Goal: Book appointment/travel/reservation

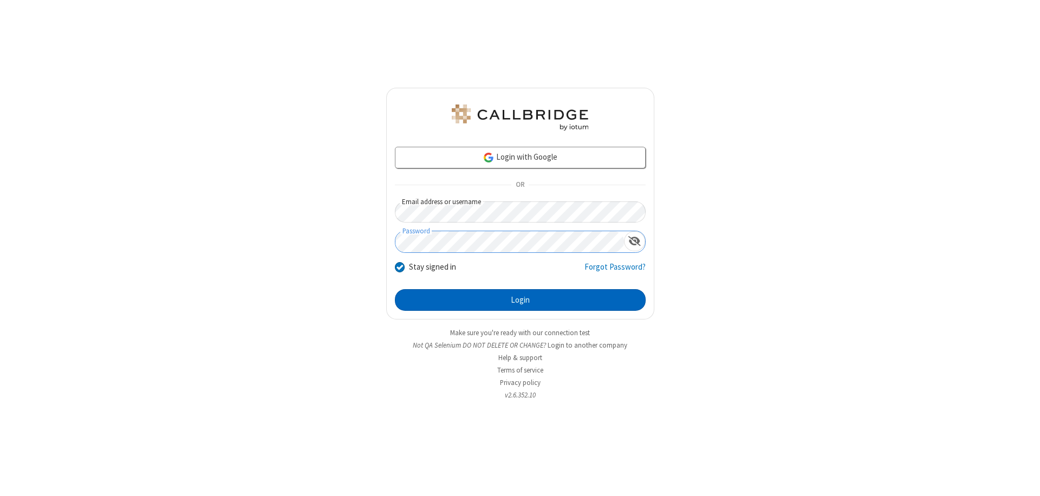
click at [520, 300] on button "Login" at bounding box center [520, 300] width 251 height 22
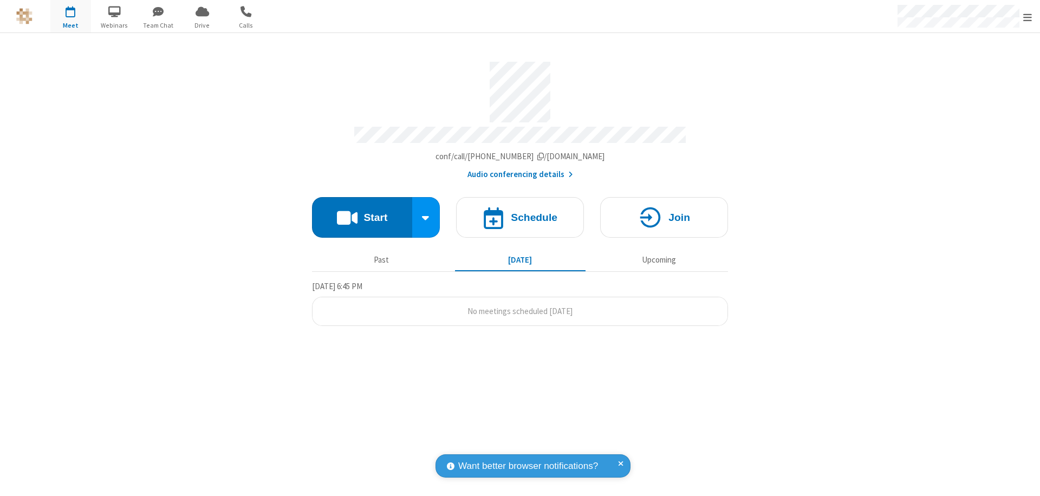
click at [1028, 17] on span "Open menu" at bounding box center [1028, 17] width 9 height 11
click at [70, 16] on span "button" at bounding box center [70, 11] width 41 height 18
click at [520, 212] on h4 "Schedule" at bounding box center [534, 217] width 47 height 10
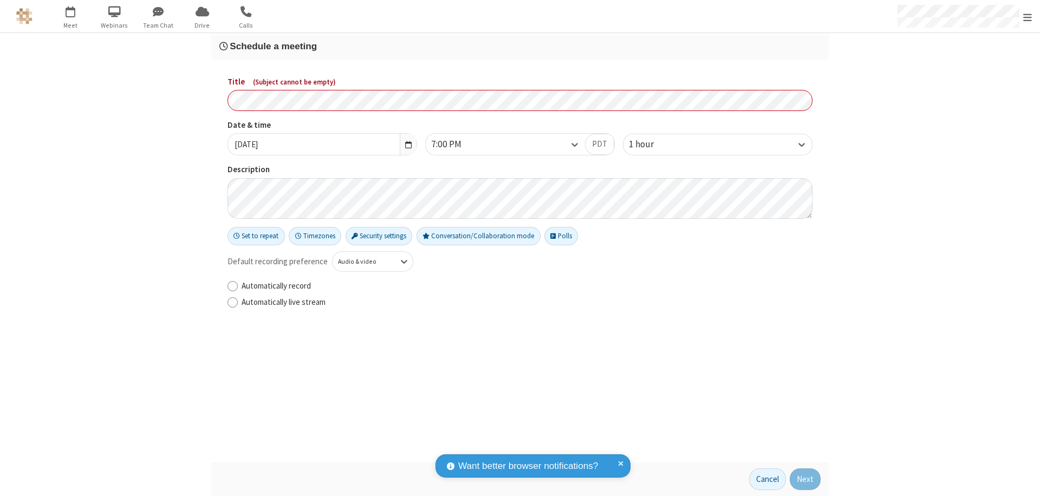
click at [520, 46] on h3 "Schedule a meeting" at bounding box center [519, 46] width 601 height 10
